Goal: Information Seeking & Learning: Learn about a topic

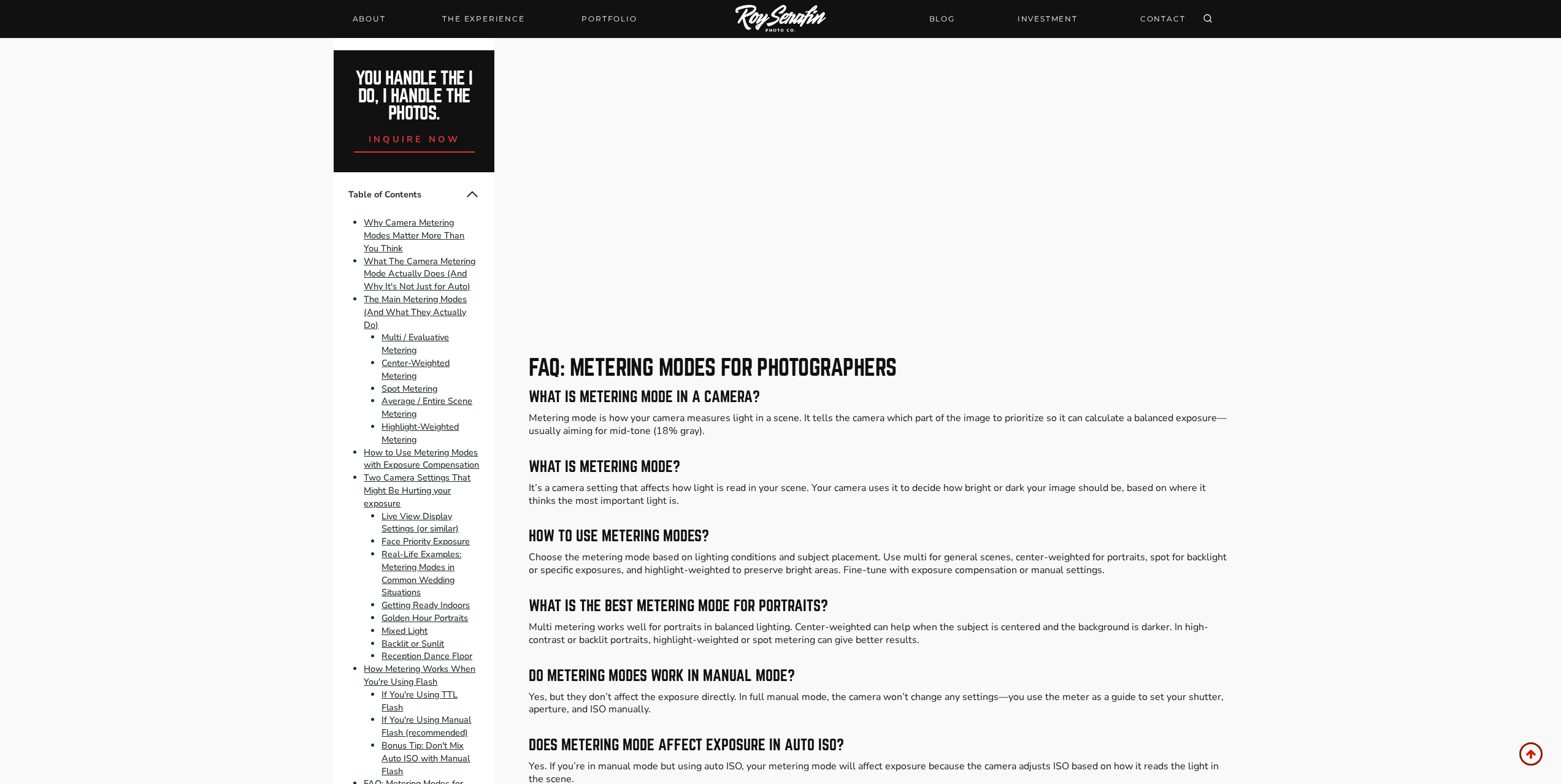
scroll to position [6133, 0]
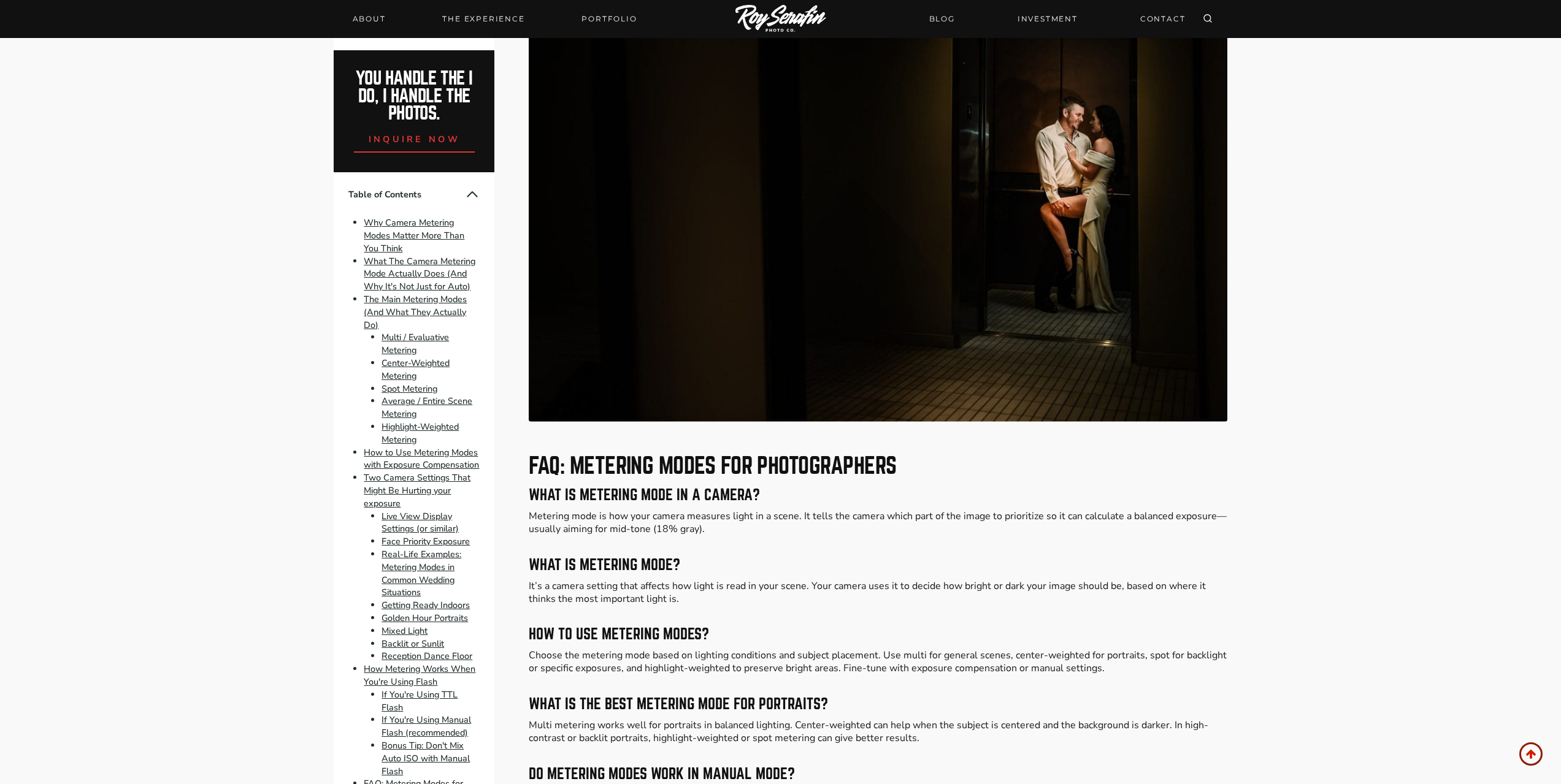
click at [452, 190] on span "Table of Contents" at bounding box center [406, 194] width 117 height 13
click at [466, 198] on button "Collapse Table of Contents" at bounding box center [472, 194] width 15 height 15
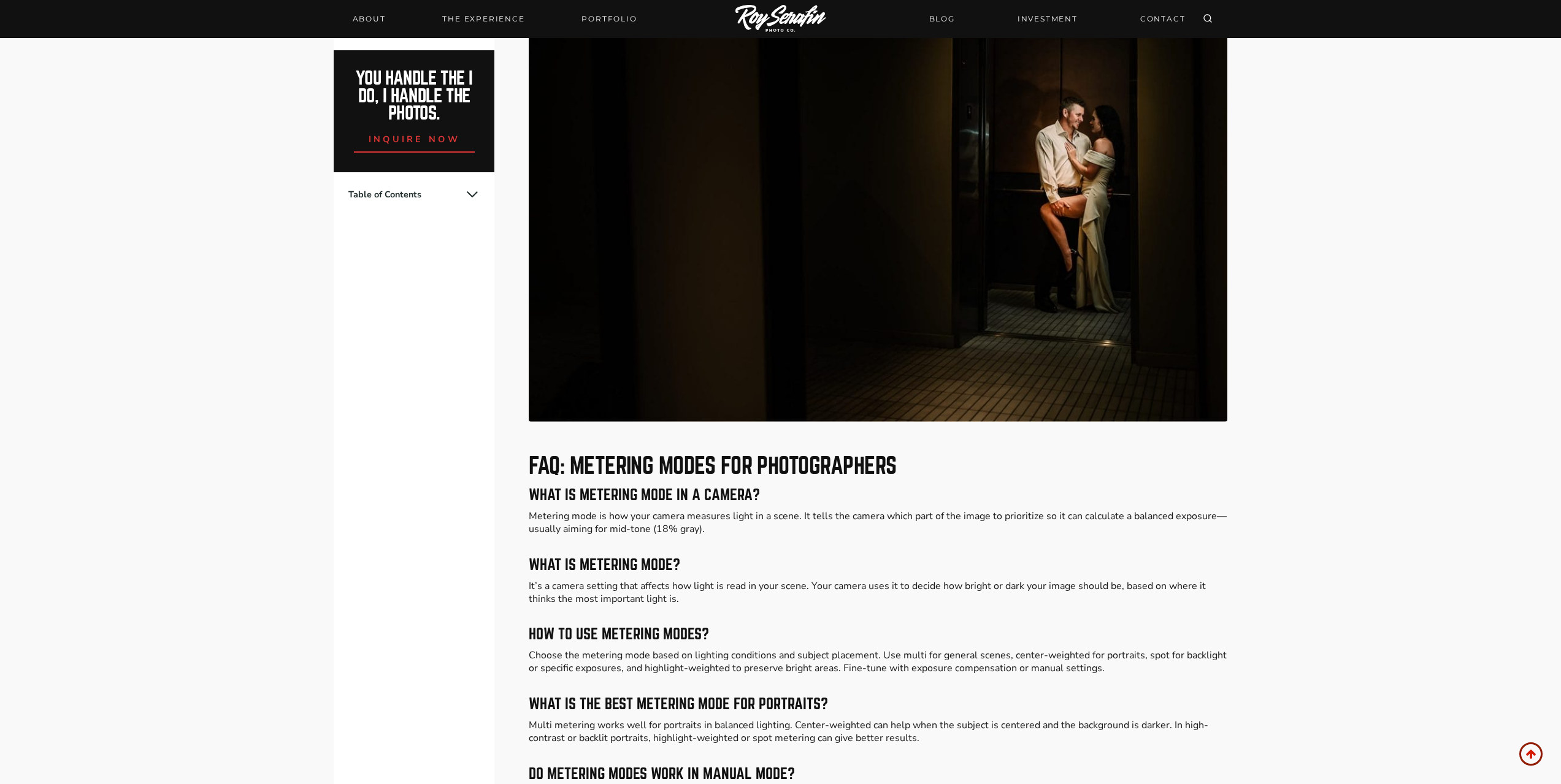
click at [466, 198] on button "Expand Table of Contents" at bounding box center [472, 194] width 15 height 15
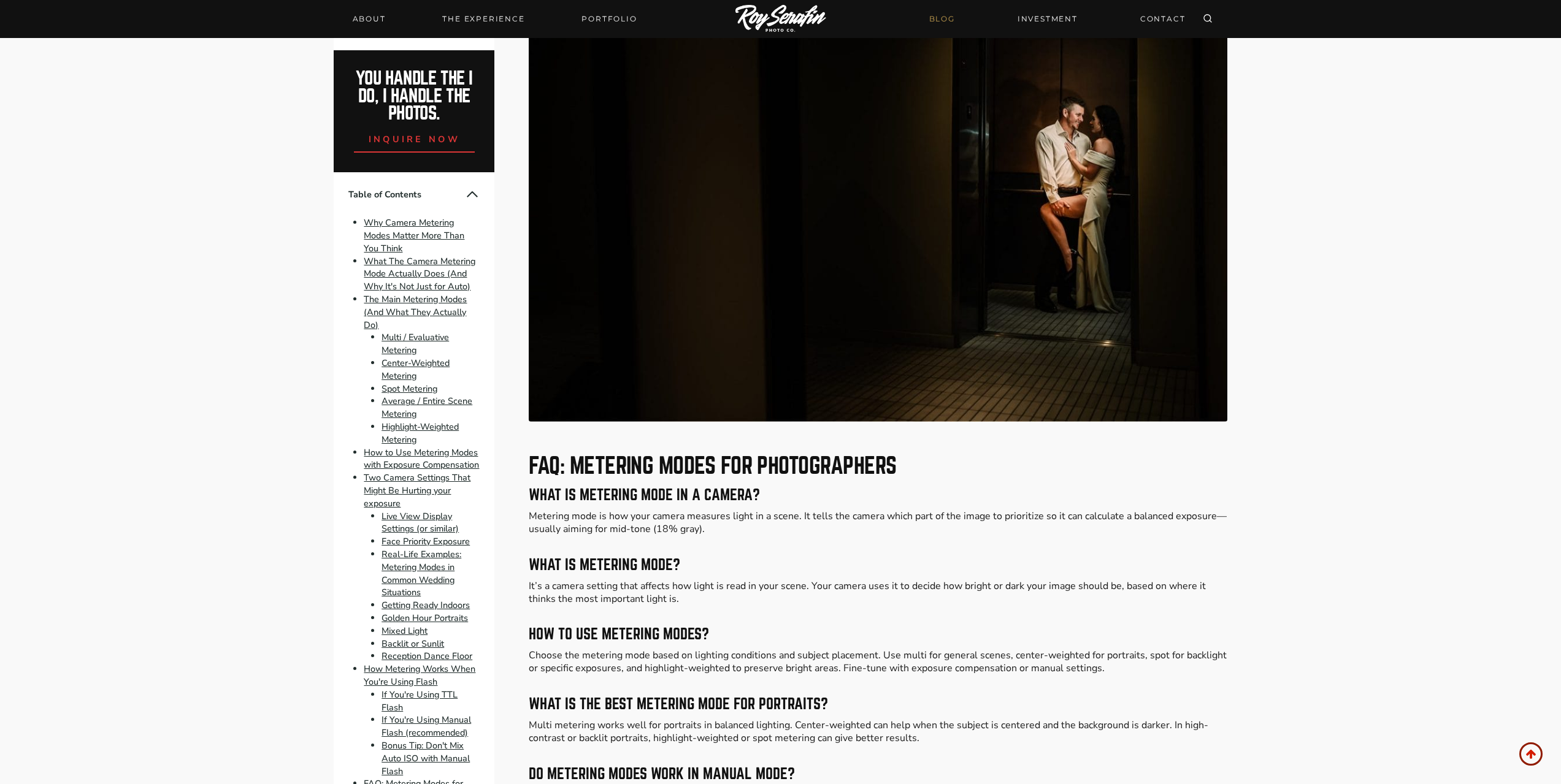
click at [959, 15] on link "BLOG" at bounding box center [942, 18] width 40 height 21
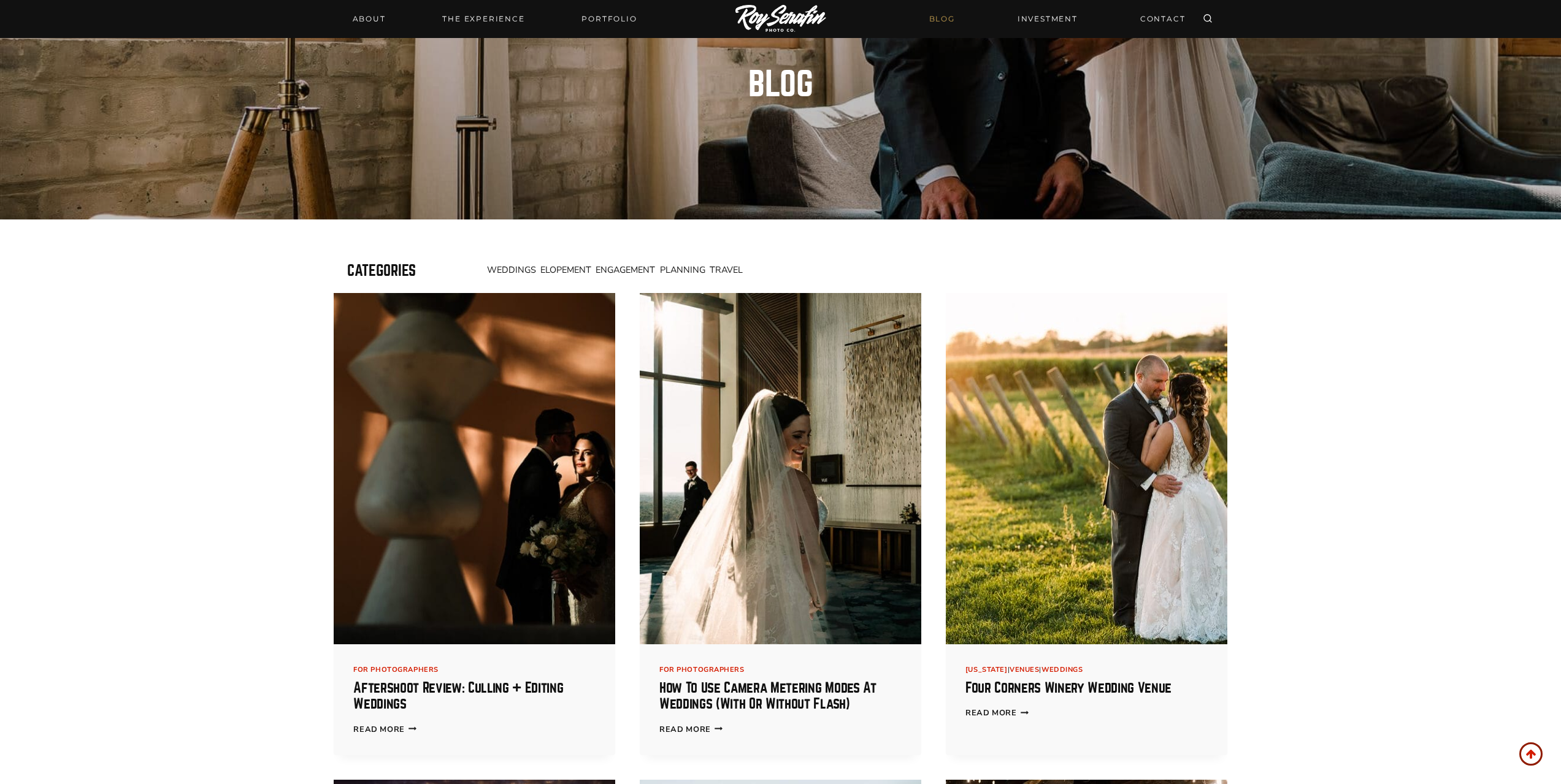
scroll to position [306, 0]
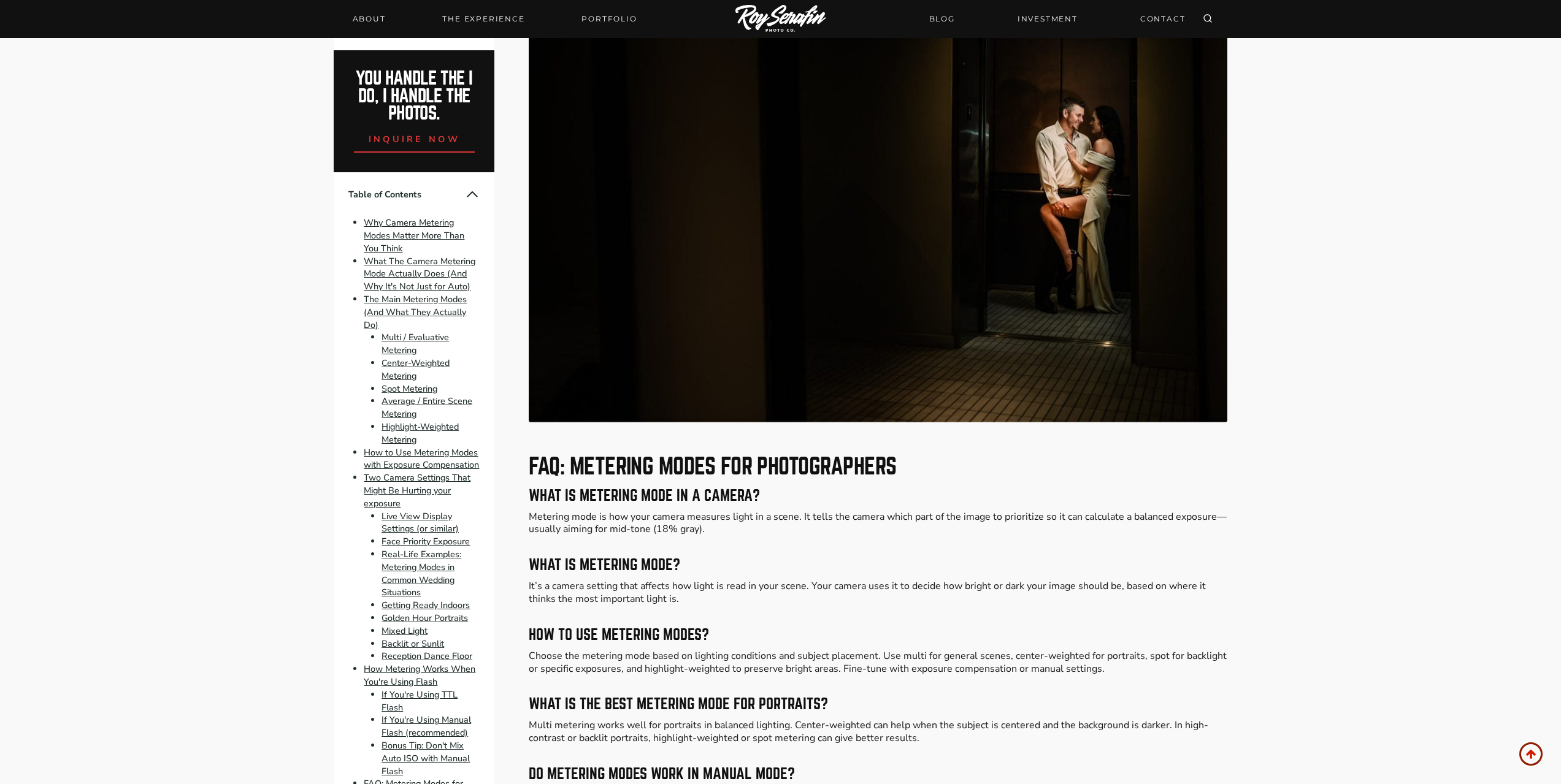
click at [435, 89] on h2 "You handle the i do, I handle the photos." at bounding box center [413, 96] width 134 height 52
click at [427, 136] on span "inquire now" at bounding box center [414, 139] width 92 height 12
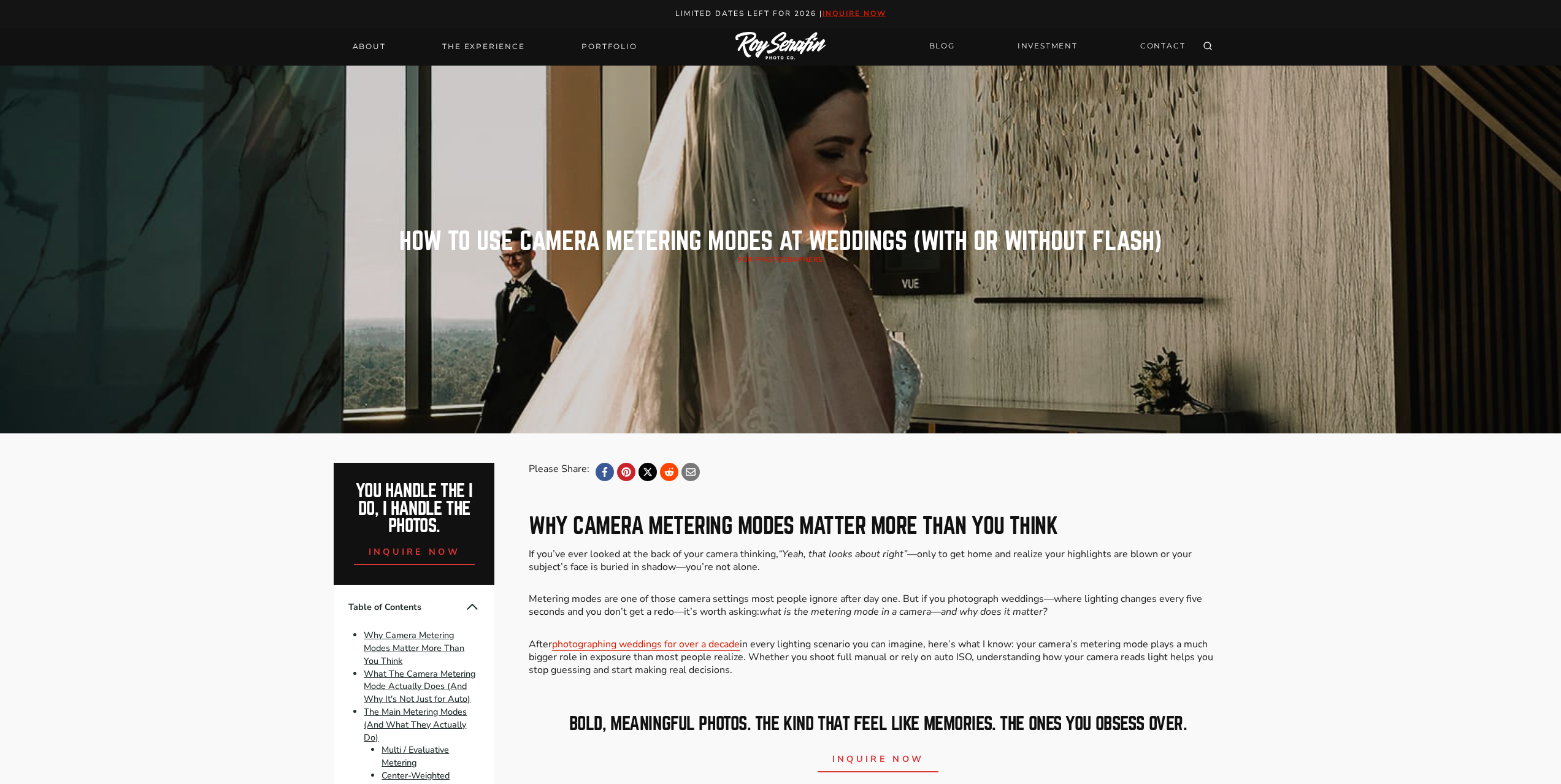
click at [795, 44] on img at bounding box center [781, 46] width 90 height 29
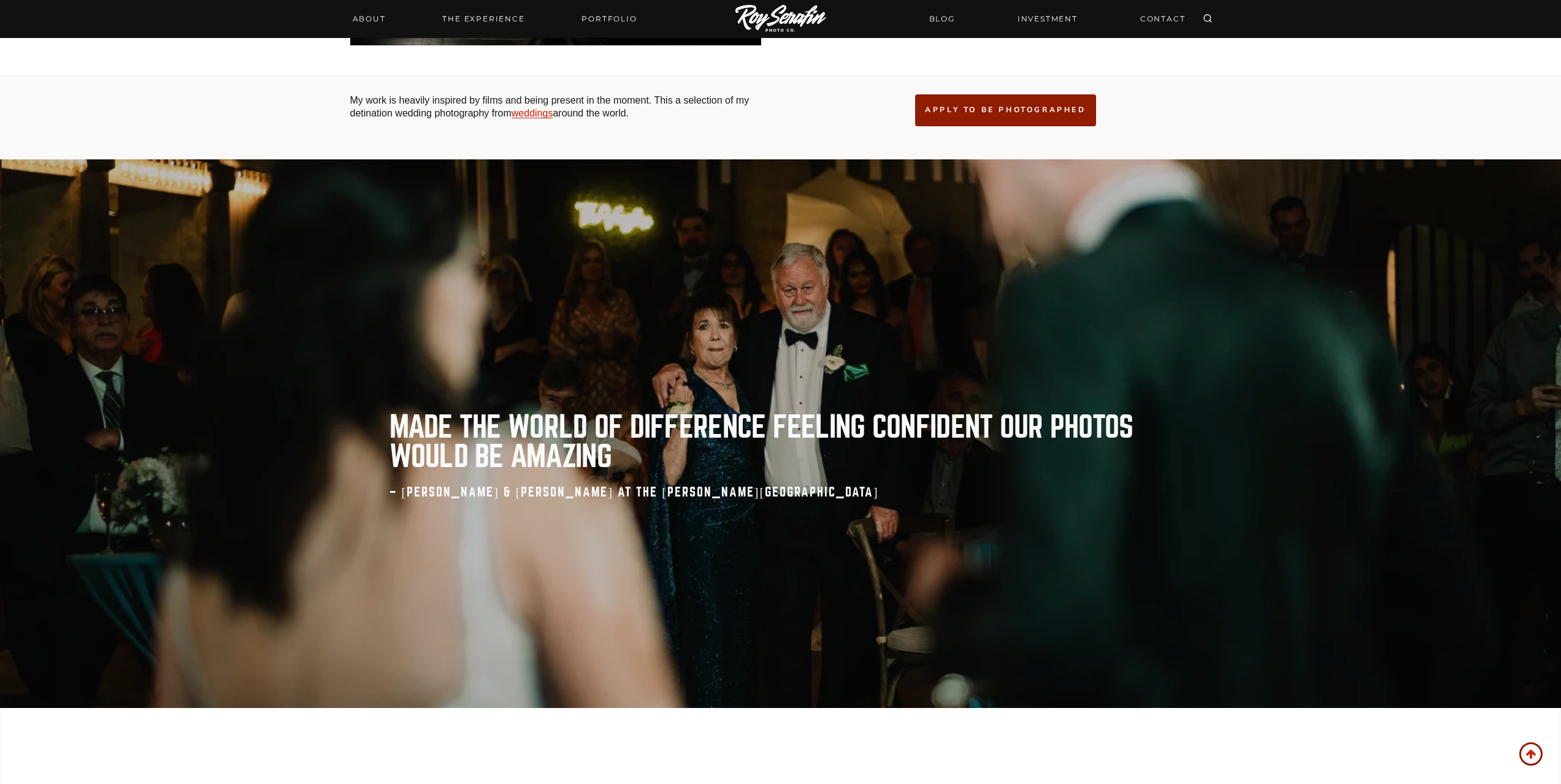
scroll to position [4048, 0]
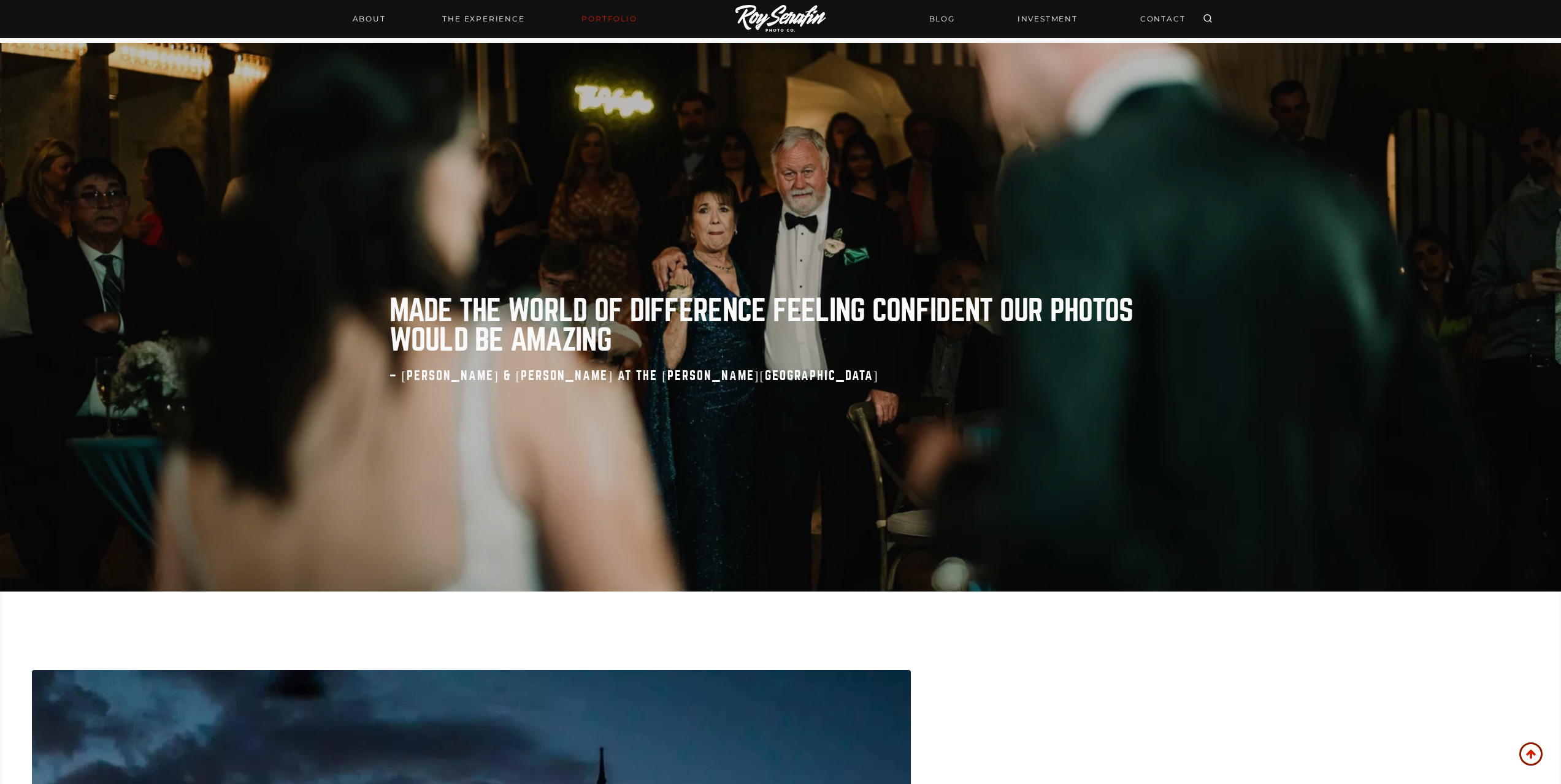
click at [594, 20] on link "Portfolio" at bounding box center [609, 19] width 70 height 17
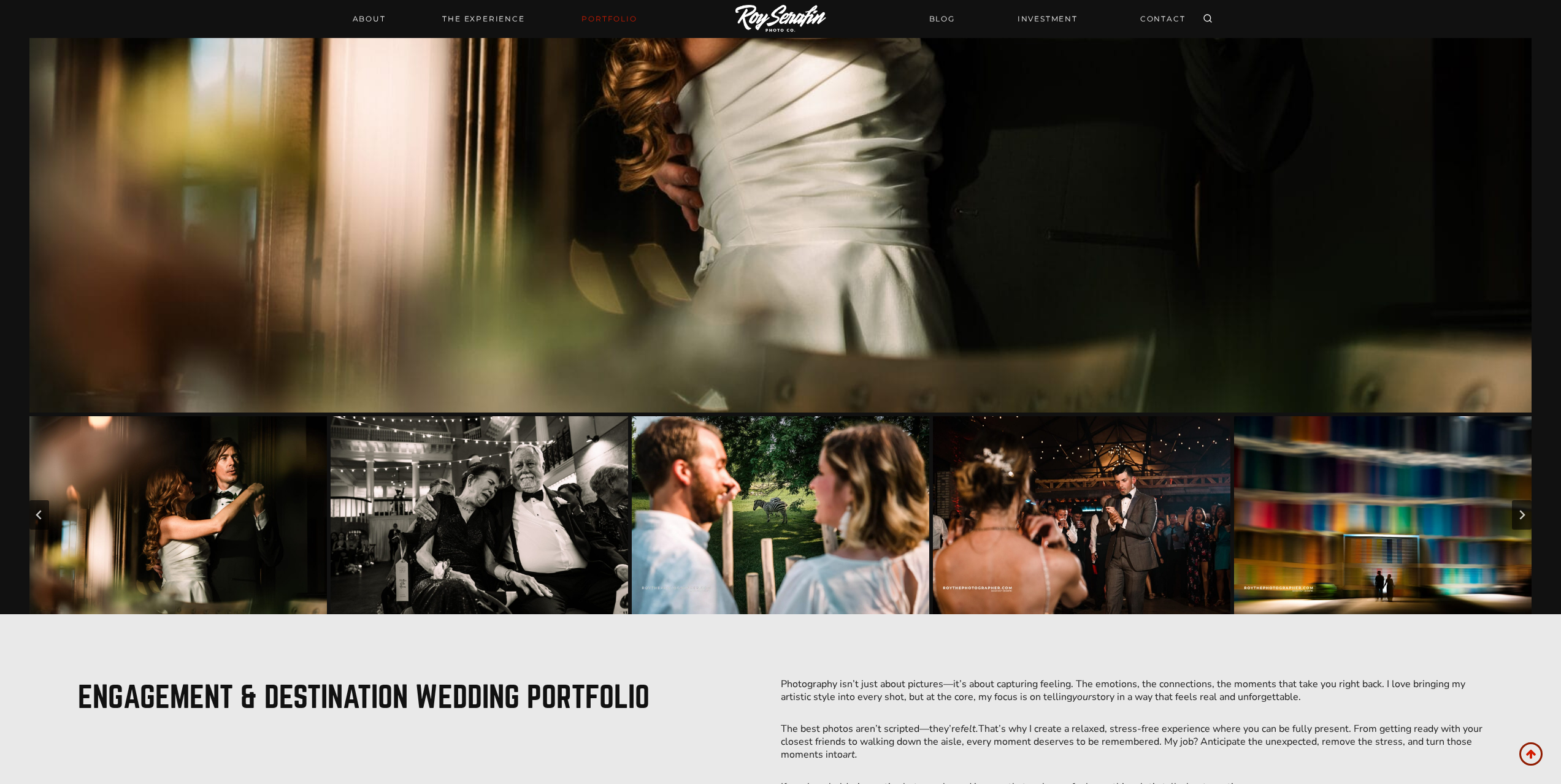
scroll to position [736, 0]
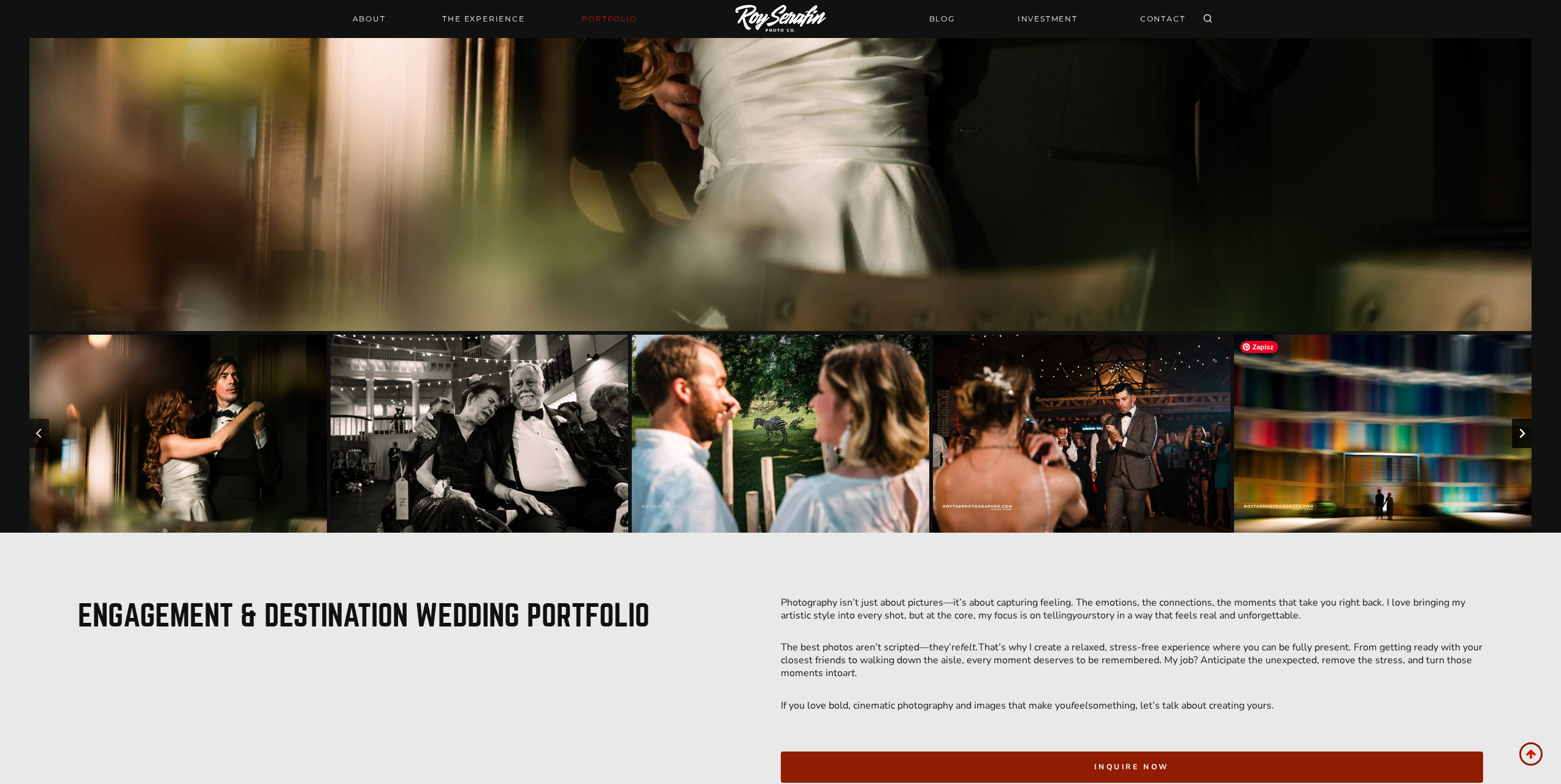
click at [1517, 433] on icon "Next slide" at bounding box center [1521, 433] width 10 height 10
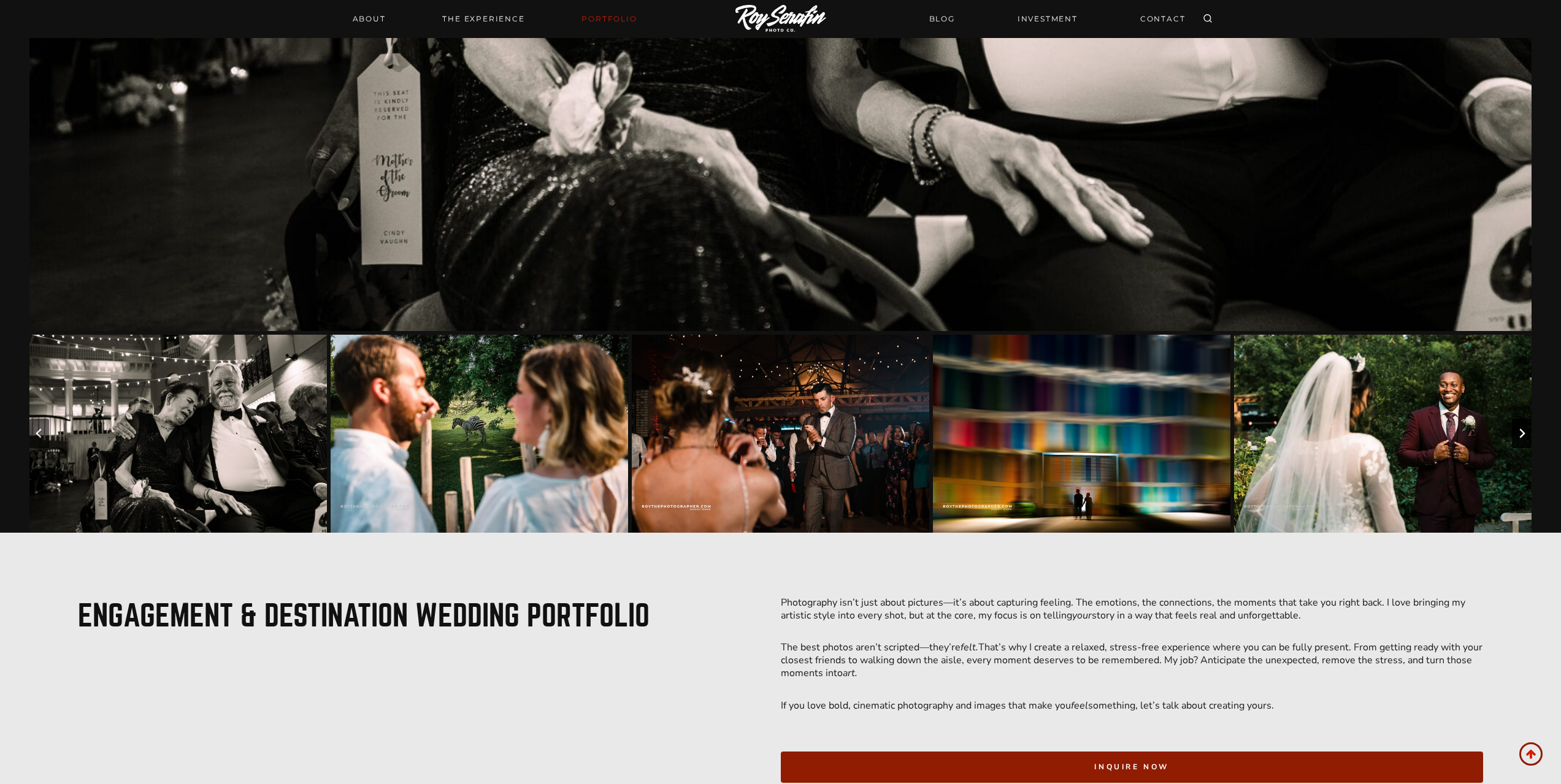
click at [1517, 433] on icon "Next slide" at bounding box center [1521, 433] width 10 height 10
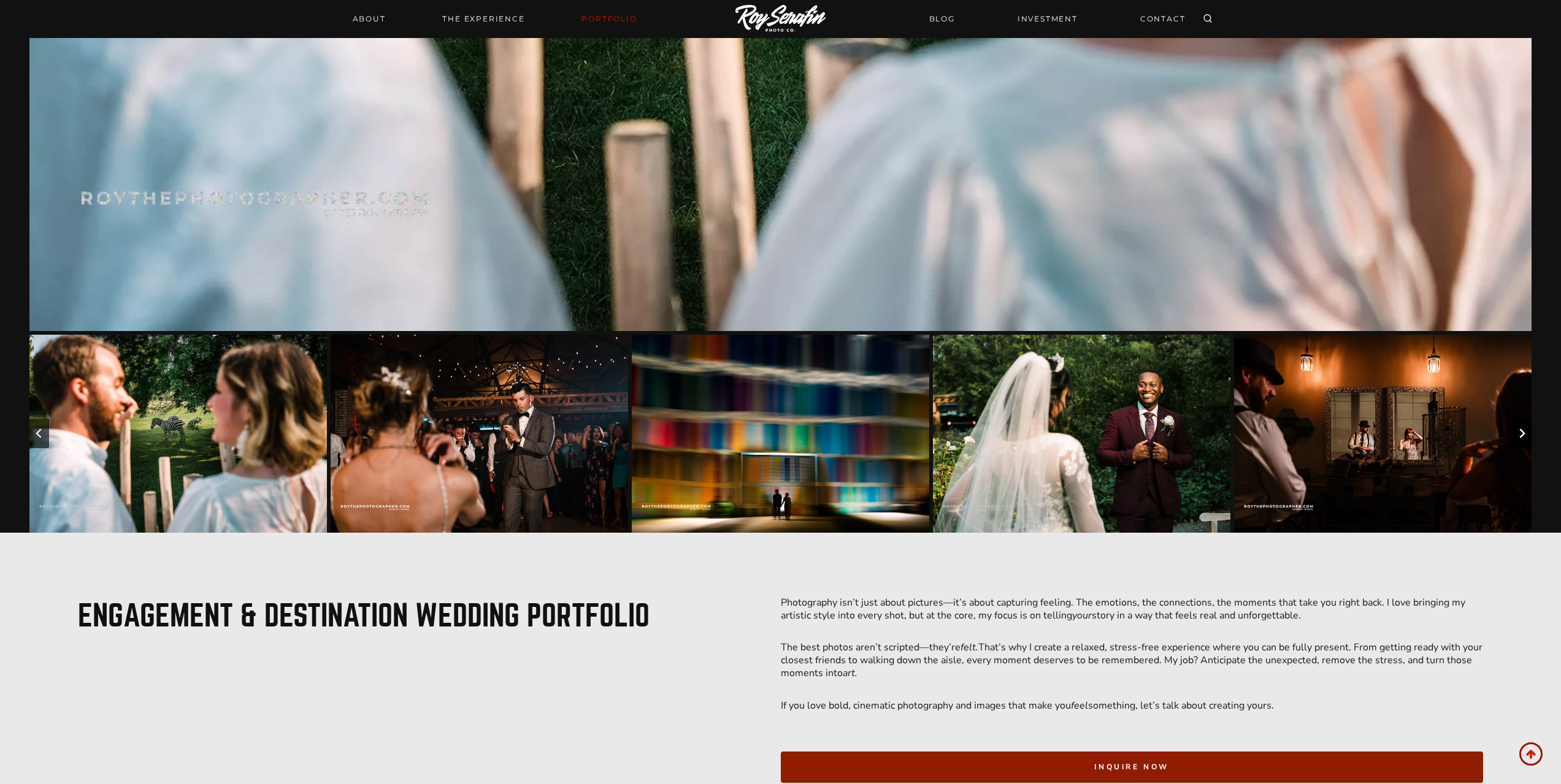
click at [1517, 433] on icon "Next slide" at bounding box center [1521, 433] width 10 height 10
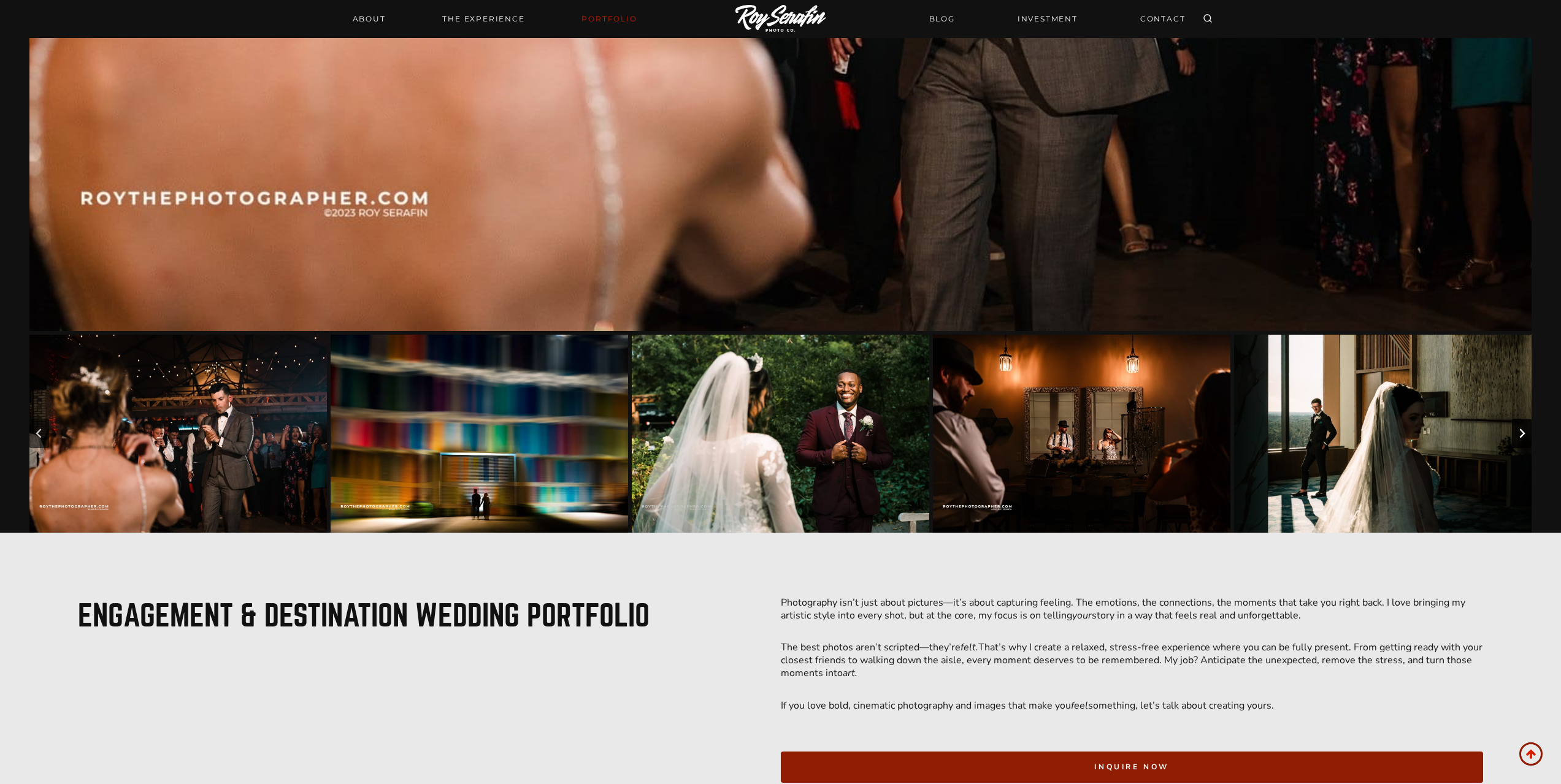
click at [1517, 432] on icon "Next slide" at bounding box center [1521, 433] width 10 height 10
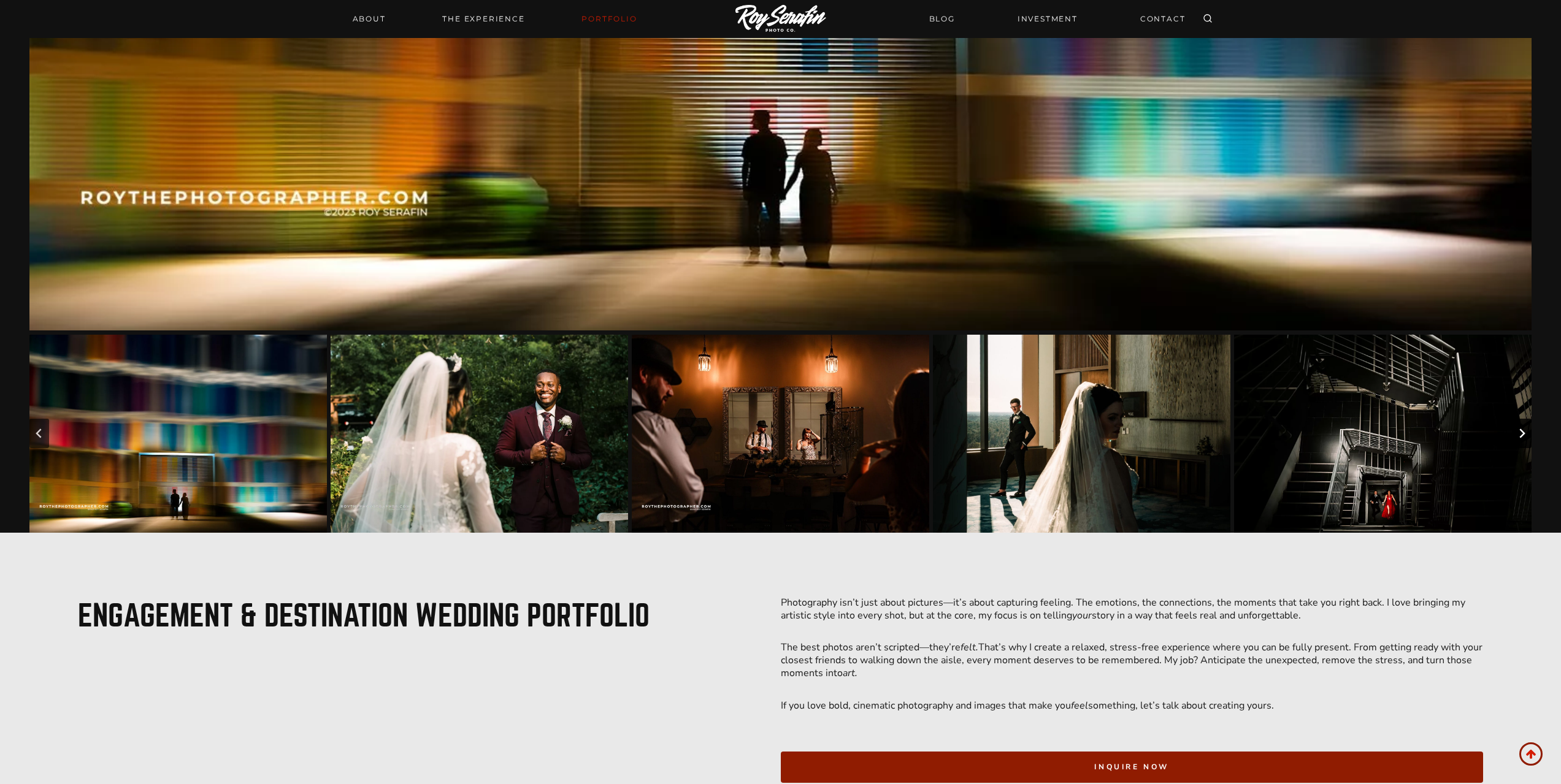
click at [1517, 432] on icon "Next slide" at bounding box center [1521, 433] width 10 height 10
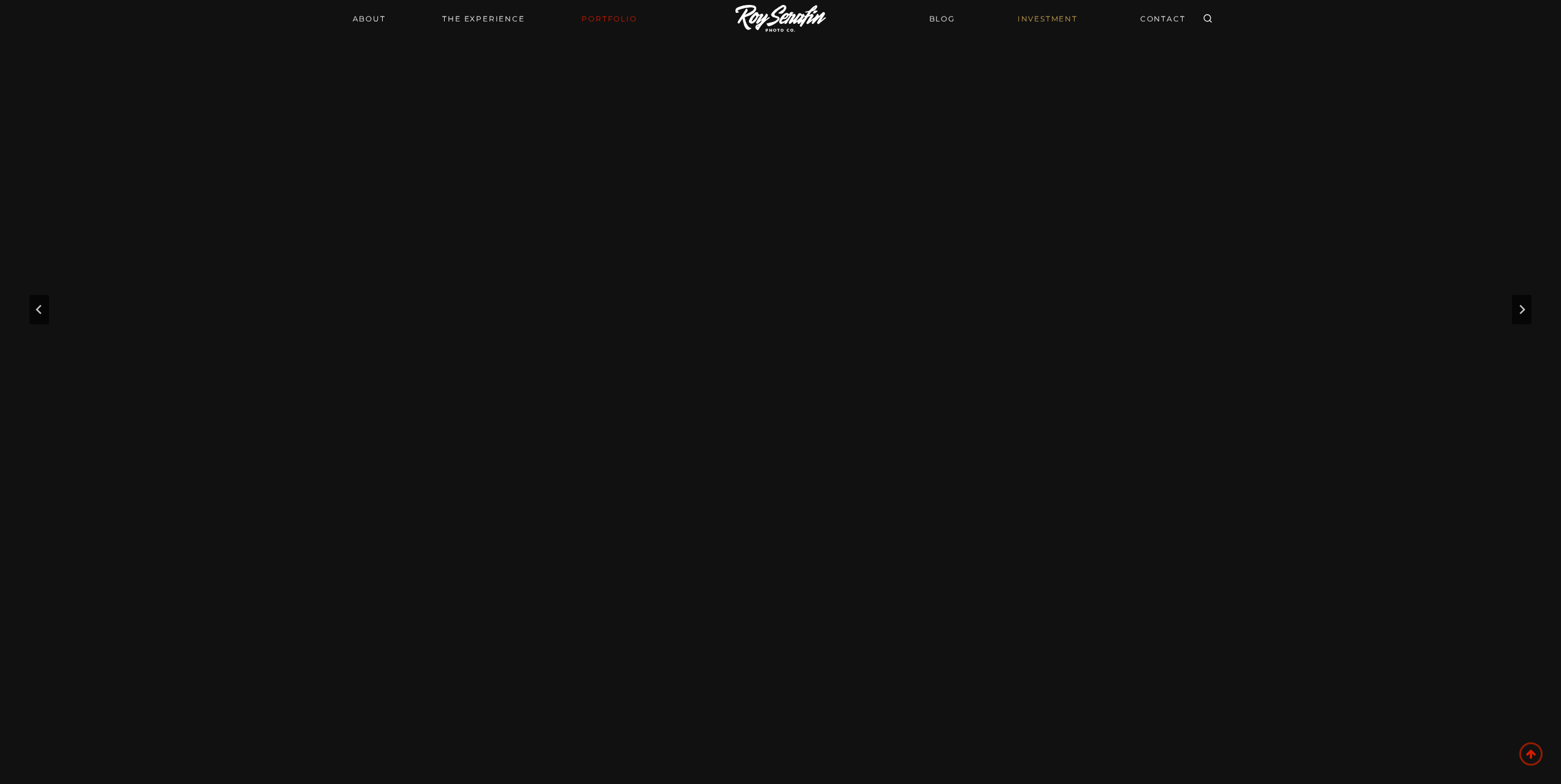
scroll to position [245, 0]
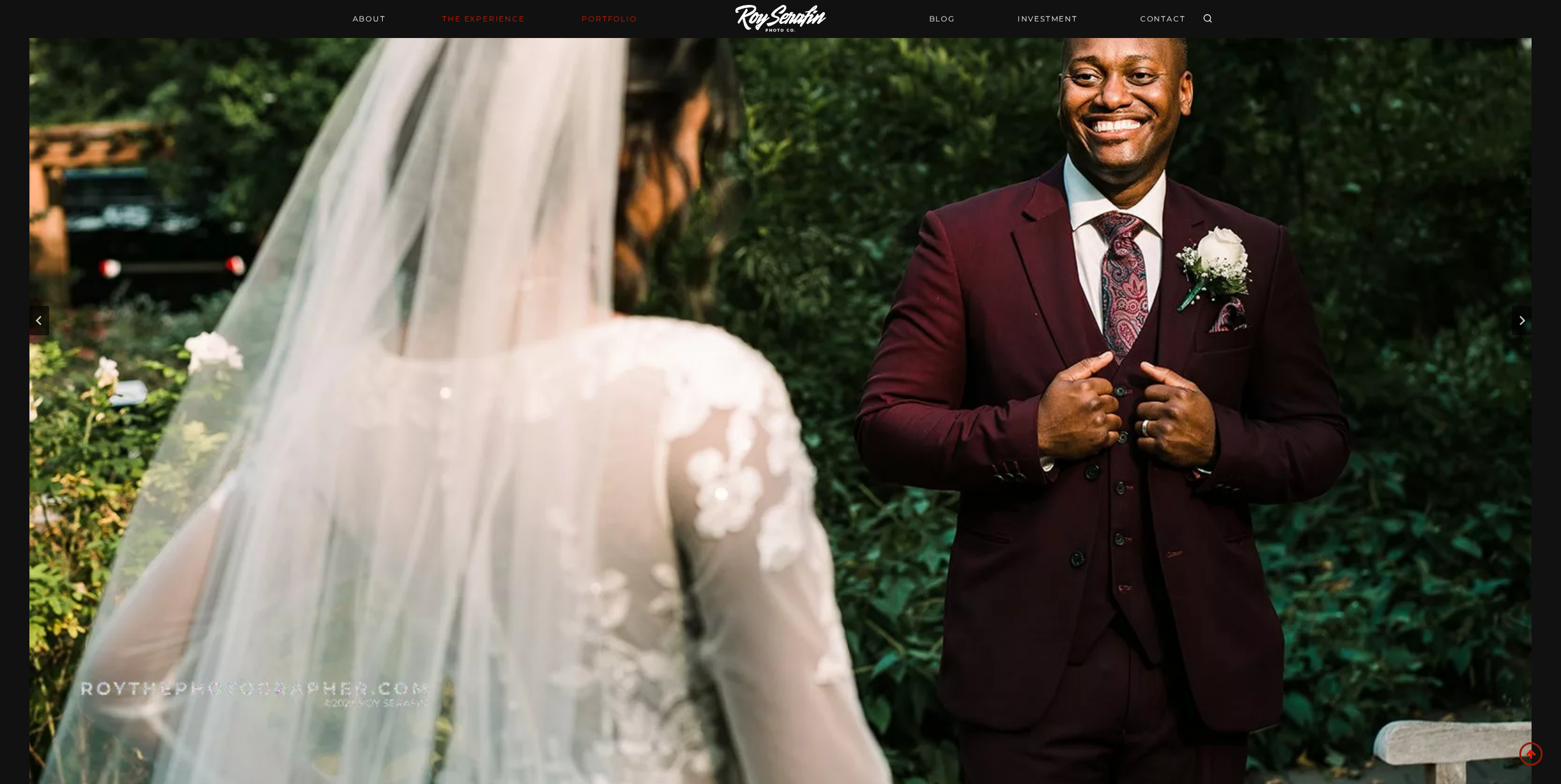
click at [498, 20] on link "THE EXPERIENCE" at bounding box center [483, 19] width 97 height 17
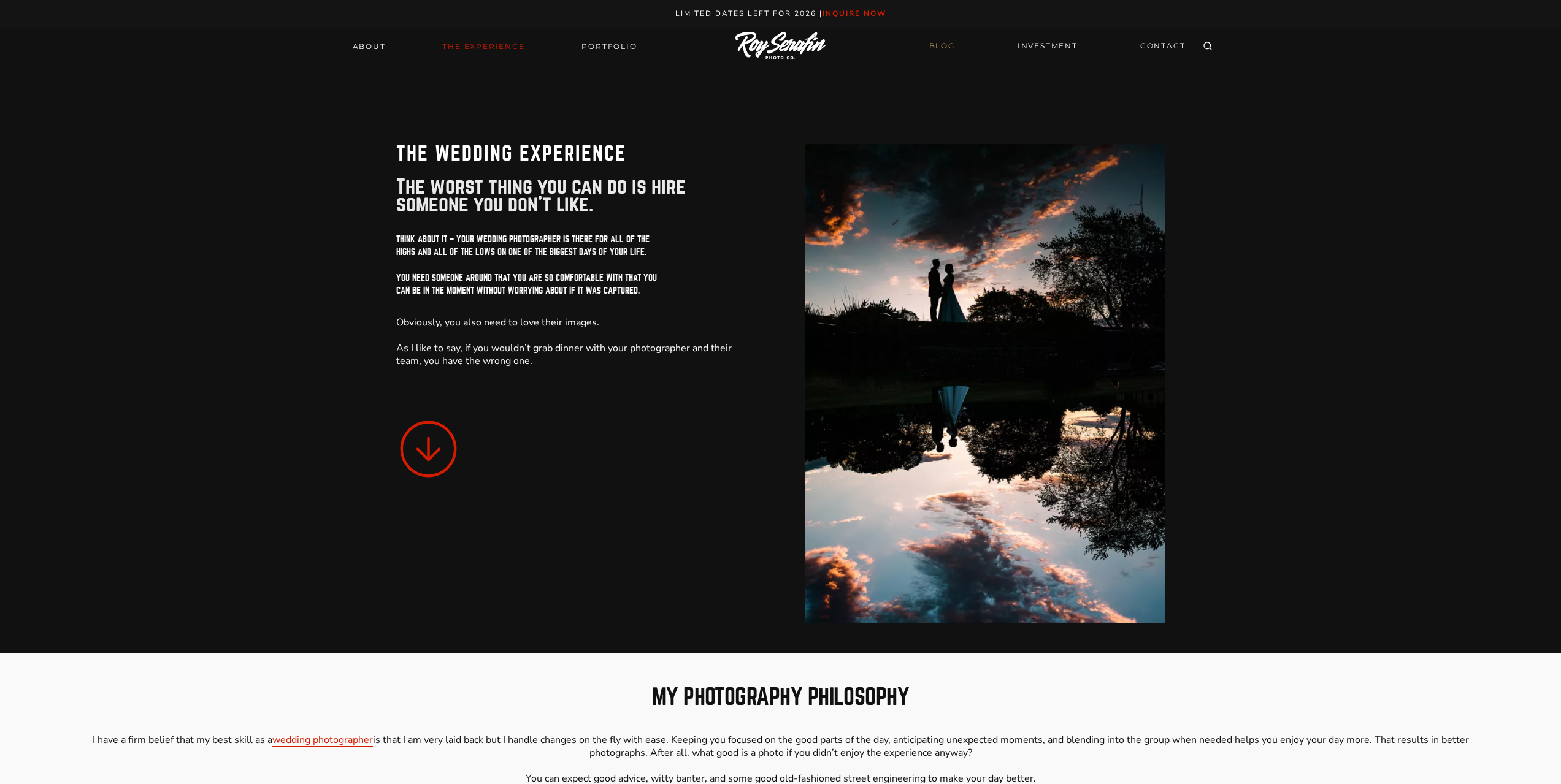
click at [948, 47] on link "BLOG" at bounding box center [942, 46] width 40 height 21
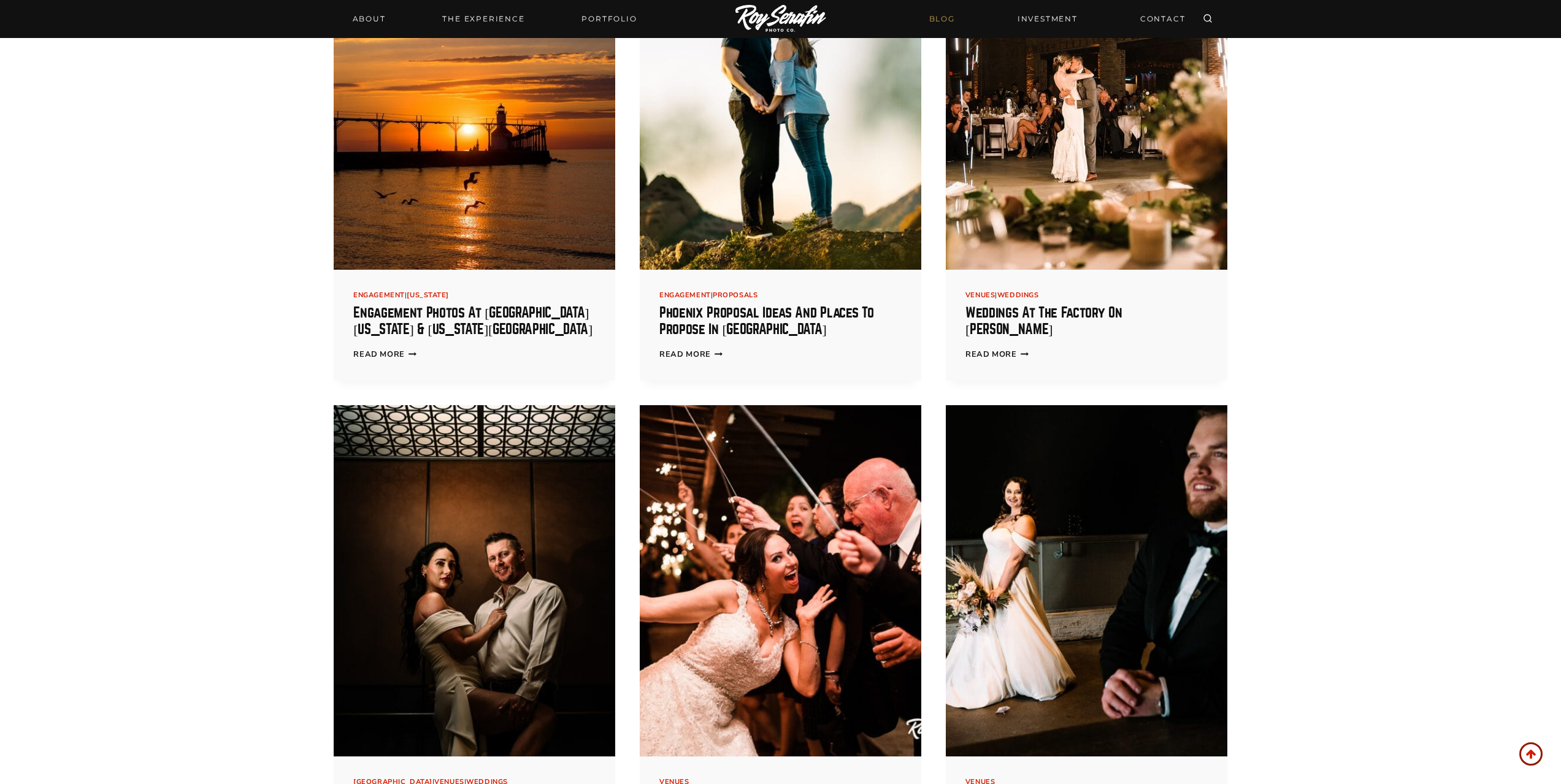
scroll to position [1165, 0]
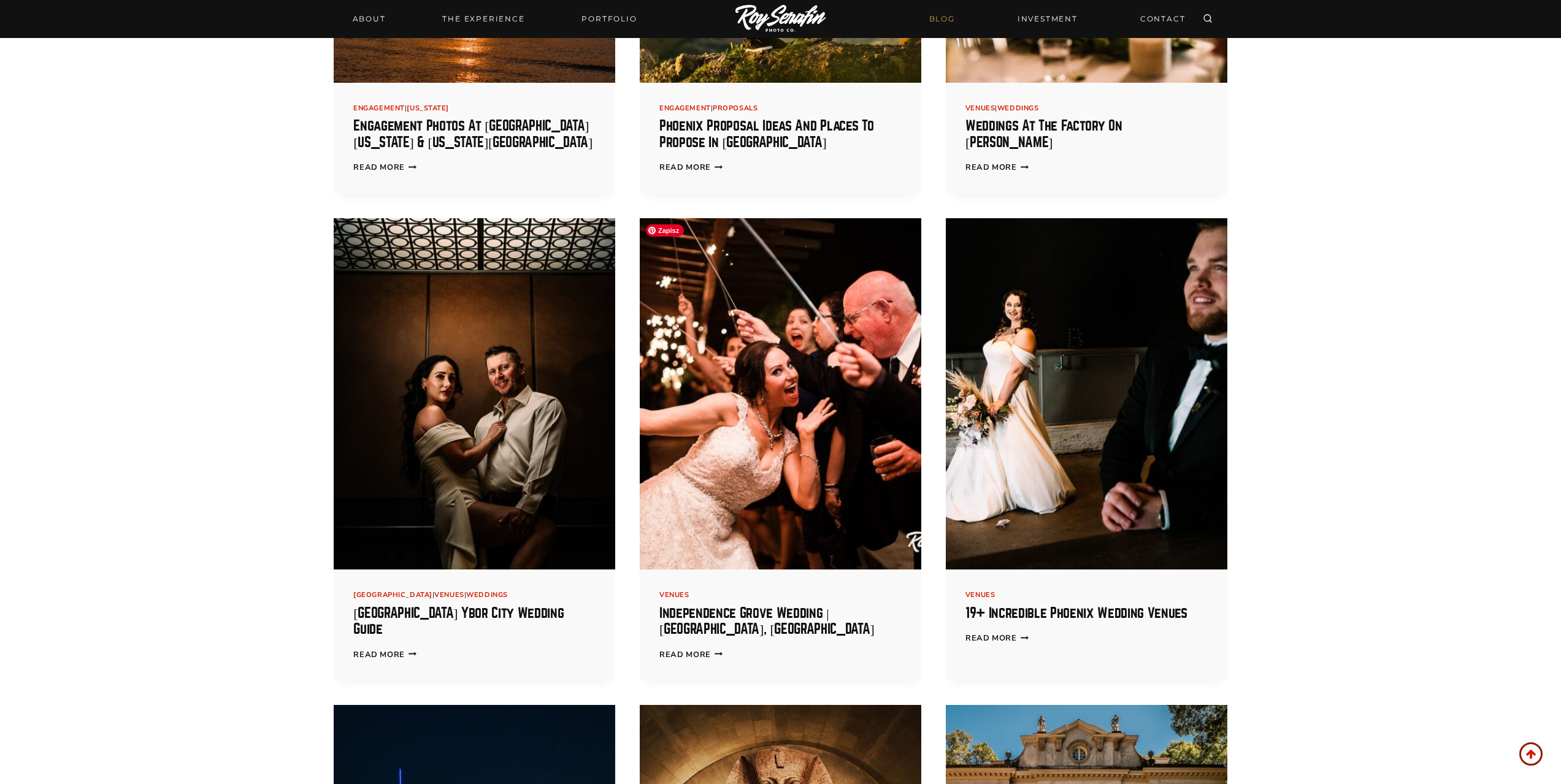
click at [835, 358] on img at bounding box center [780, 394] width 282 height 352
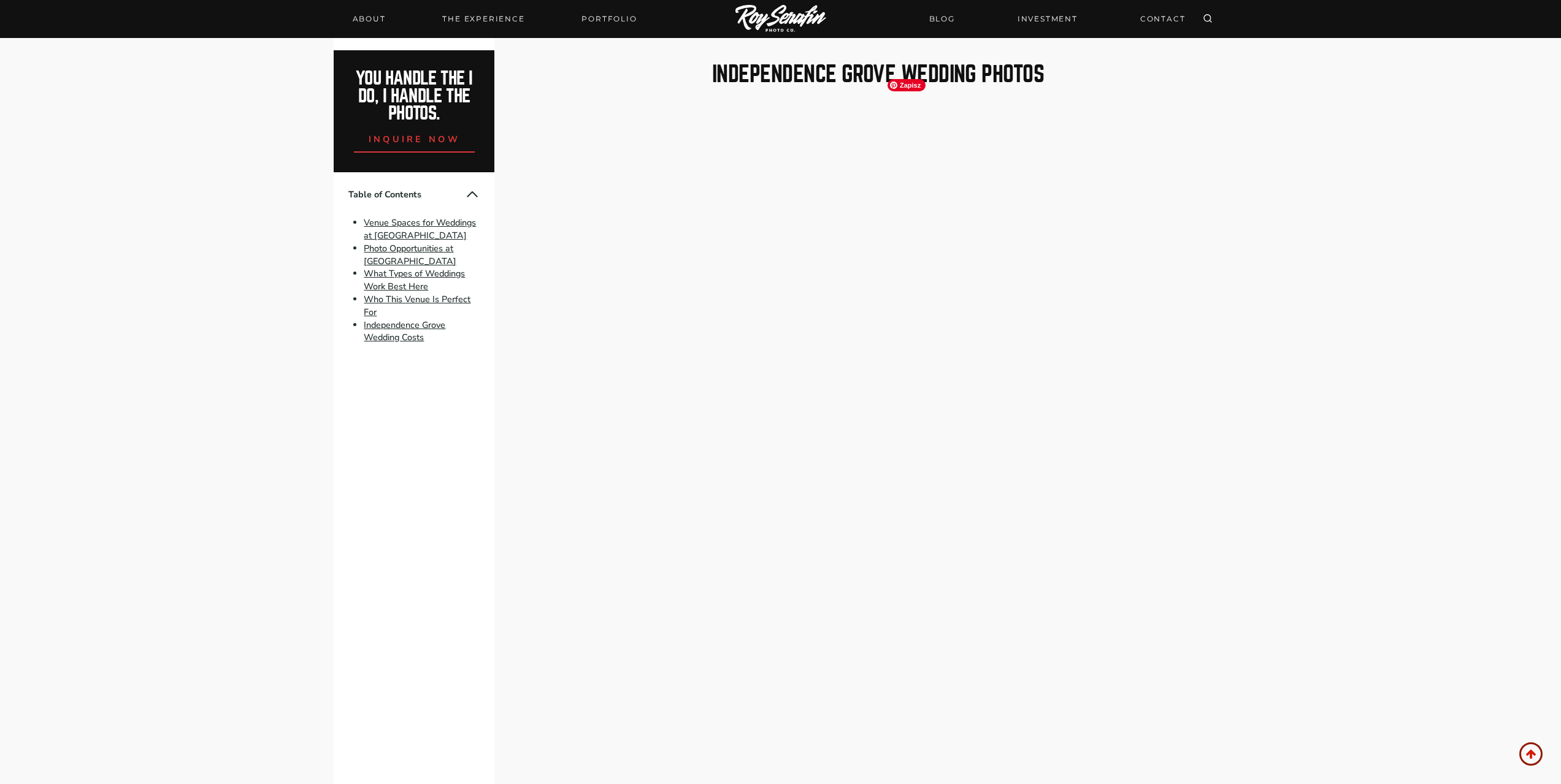
scroll to position [3618, 0]
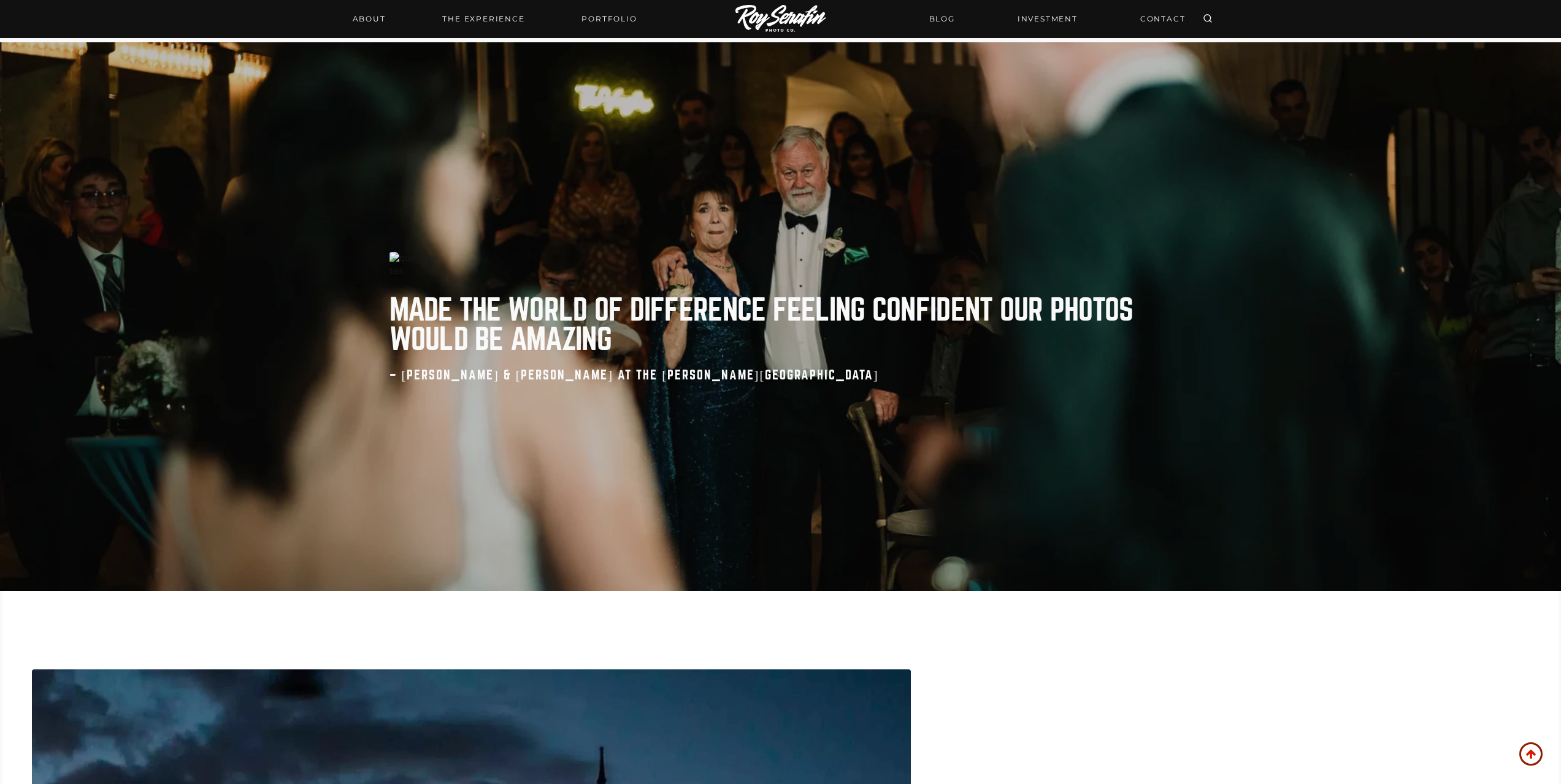
scroll to position [4027, 0]
